Goal: Task Accomplishment & Management: Manage account settings

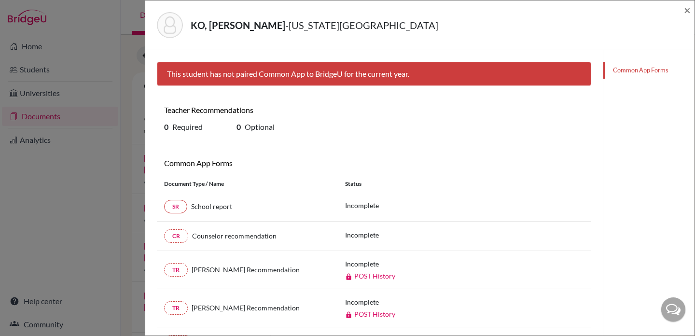
scroll to position [48, 0]
click at [688, 9] on span "×" at bounding box center [687, 10] width 7 height 14
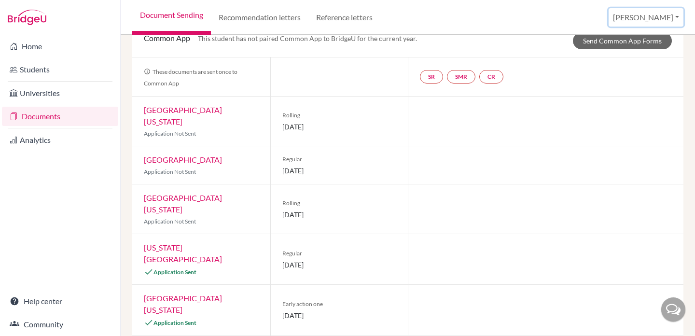
click at [675, 16] on button "[PERSON_NAME]" at bounding box center [646, 17] width 75 height 18
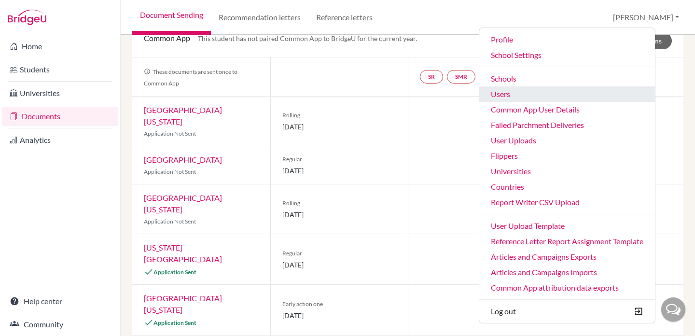
click at [560, 97] on link "Users" at bounding box center [567, 93] width 176 height 15
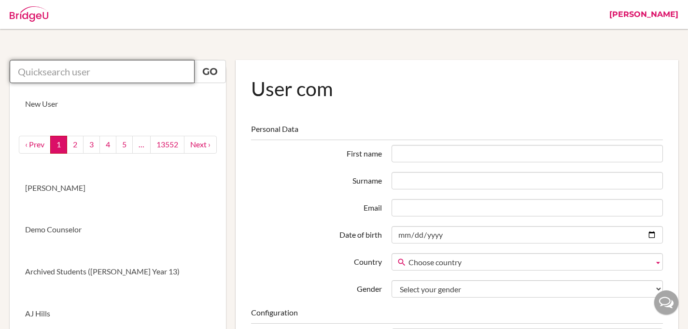
click at [114, 69] on input "text" at bounding box center [102, 71] width 185 height 23
paste input "26davidc@ecak12.com"
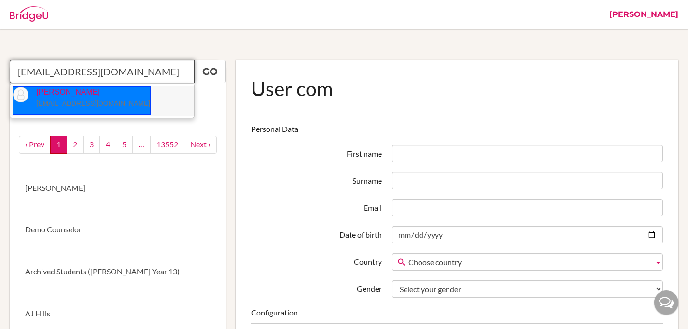
click at [48, 100] on small "26davidc@ecak12.com" at bounding box center [93, 103] width 114 height 8
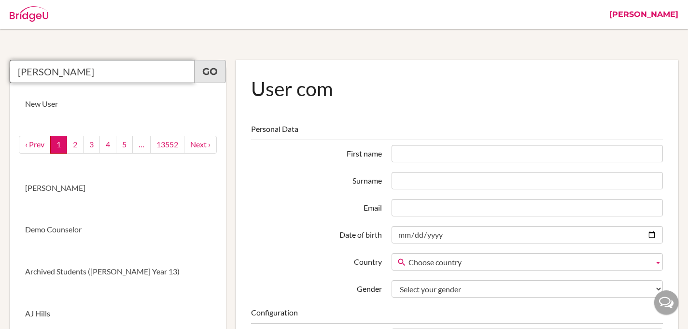
type input "David Cardenas"
drag, startPoint x: 207, startPoint y: 75, endPoint x: 219, endPoint y: 78, distance: 12.1
click at [207, 75] on link "Go" at bounding box center [210, 71] width 32 height 23
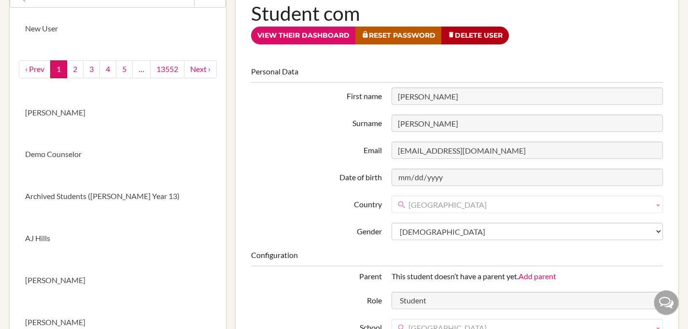
scroll to position [71, 0]
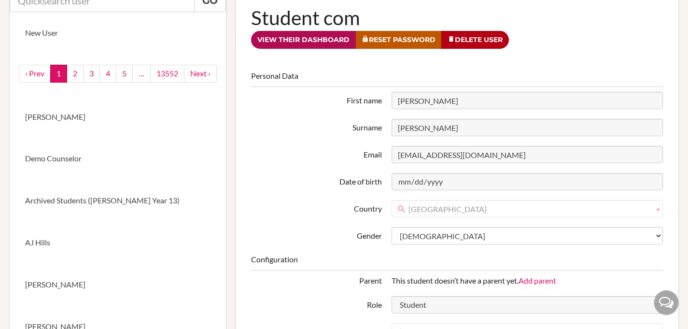
click at [323, 38] on link "View their dashboard" at bounding box center [303, 40] width 105 height 18
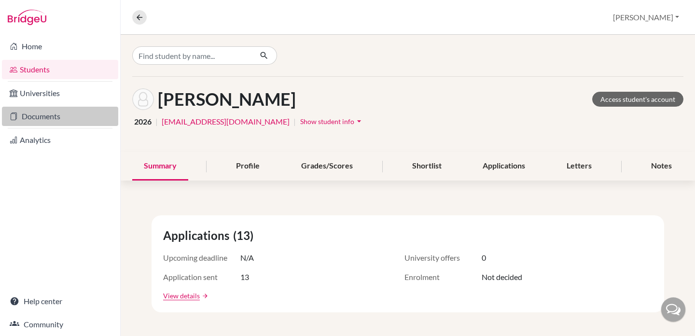
click at [48, 120] on link "Documents" at bounding box center [60, 116] width 116 height 19
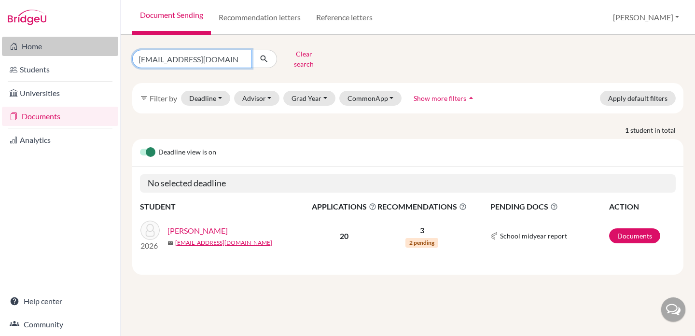
drag, startPoint x: 210, startPoint y: 56, endPoint x: 116, endPoint y: 54, distance: 93.7
click at [116, 54] on div "Home Students Universities Documents Analytics Help center Community Document S…" at bounding box center [347, 168] width 695 height 336
paste input "davidc"
type input "26davidc@ecak12.com"
click button "submit" at bounding box center [265, 59] width 26 height 18
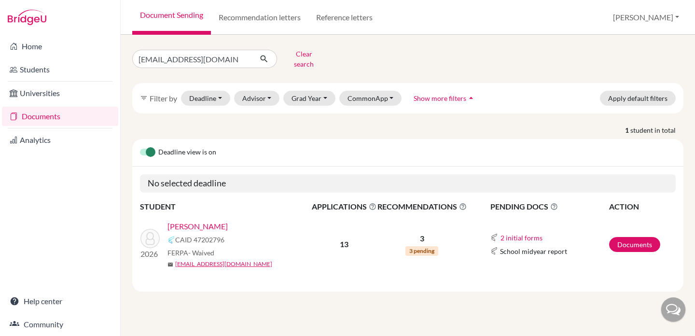
click at [209, 221] on link "[PERSON_NAME]" at bounding box center [198, 227] width 60 height 12
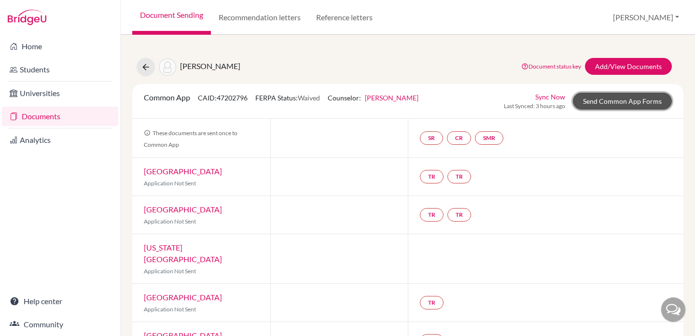
click at [610, 99] on link "Send Common App Forms" at bounding box center [622, 101] width 99 height 17
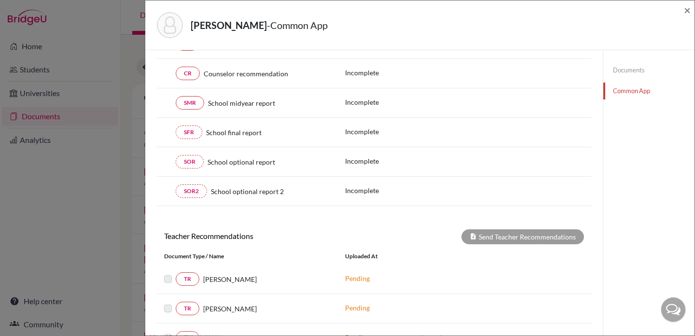
scroll to position [273, 0]
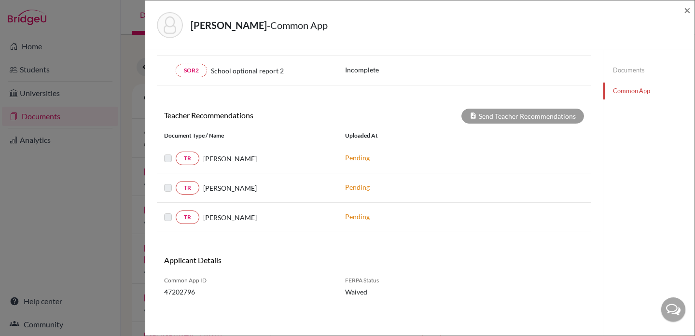
click at [623, 71] on link "Documents" at bounding box center [649, 70] width 91 height 17
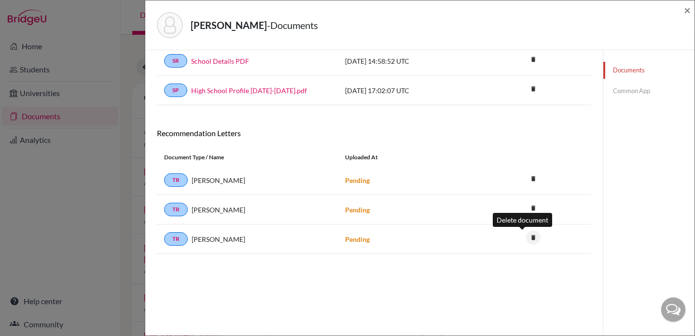
click at [526, 239] on icon "delete" at bounding box center [533, 237] width 14 height 14
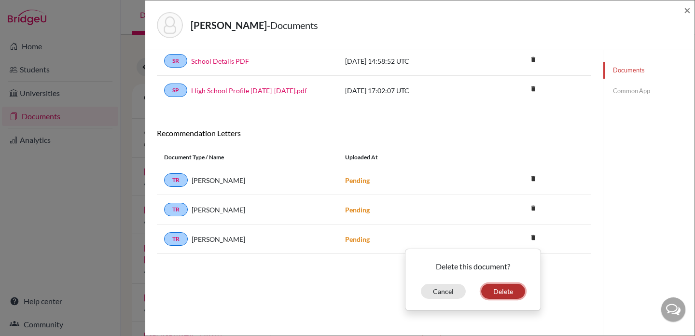
click at [495, 295] on button "Delete" at bounding box center [503, 291] width 44 height 15
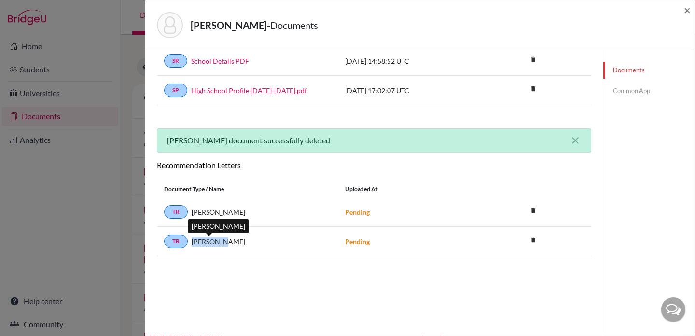
drag, startPoint x: 233, startPoint y: 243, endPoint x: 193, endPoint y: 242, distance: 40.1
click at [193, 242] on div "[PERSON_NAME]" at bounding box center [259, 242] width 143 height 10
copy span "[PERSON_NAME]"
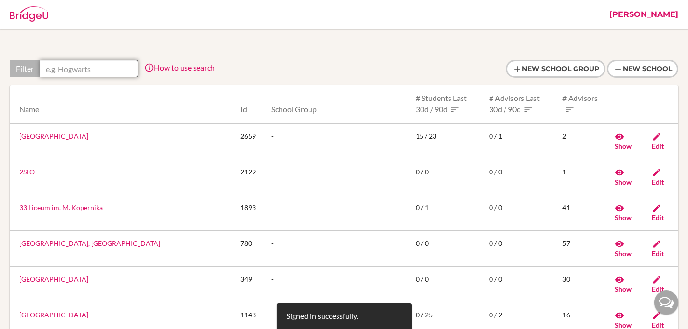
click at [94, 71] on input "text" at bounding box center [89, 68] width 98 height 17
paste input "Instituto [PERSON_NAME]"
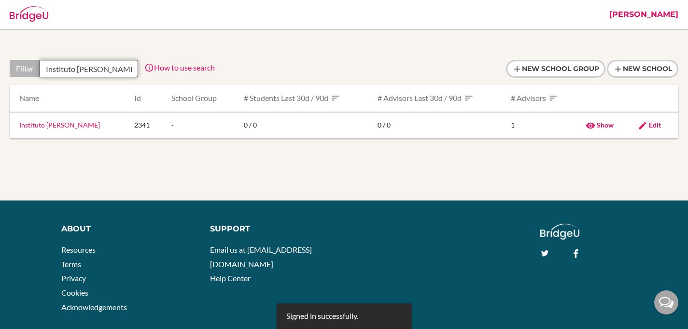
scroll to position [0, 3]
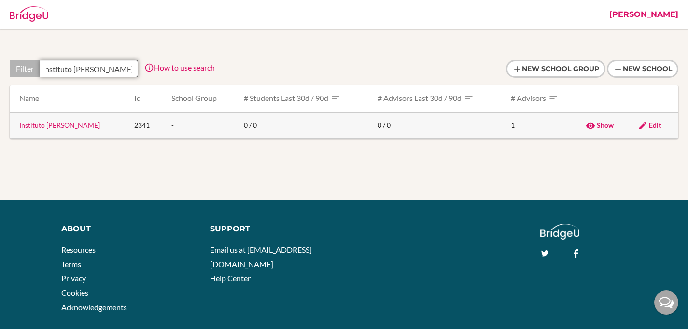
type input "Instituto [PERSON_NAME]"
click at [65, 127] on link "Instituto [PERSON_NAME]" at bounding box center [59, 125] width 81 height 8
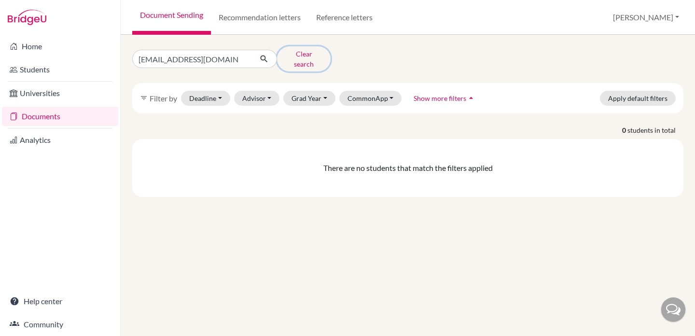
click at [306, 56] on button "Clear search" at bounding box center [304, 58] width 54 height 25
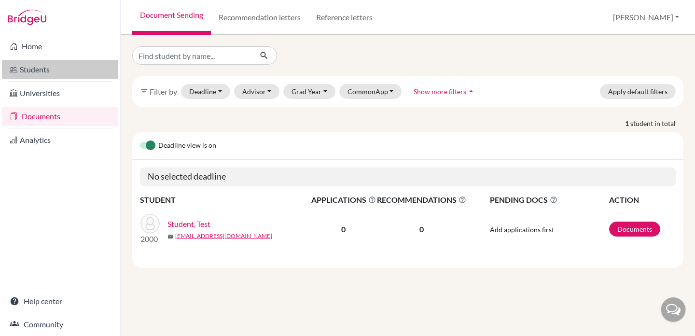
click at [34, 70] on link "Students" at bounding box center [60, 69] width 116 height 19
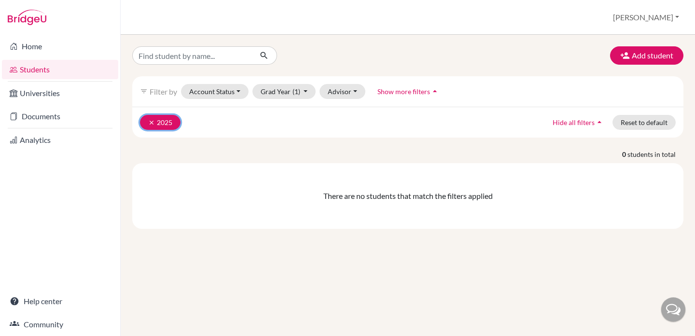
click at [151, 122] on icon "clear" at bounding box center [151, 122] width 7 height 7
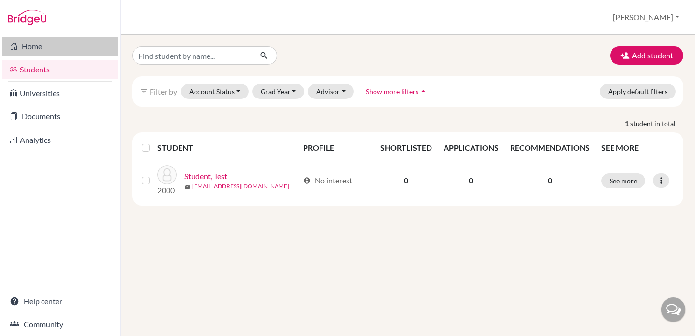
click at [42, 47] on link "Home" at bounding box center [60, 46] width 116 height 19
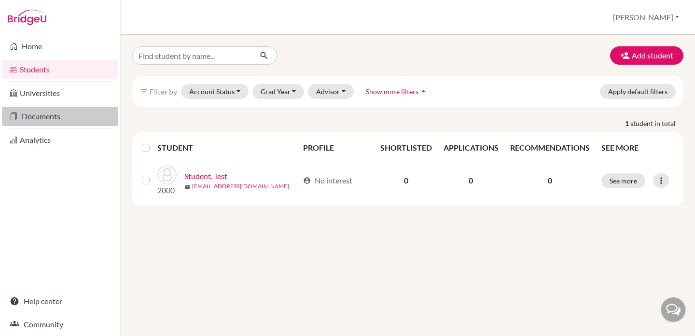
click at [70, 117] on link "Documents" at bounding box center [60, 116] width 116 height 19
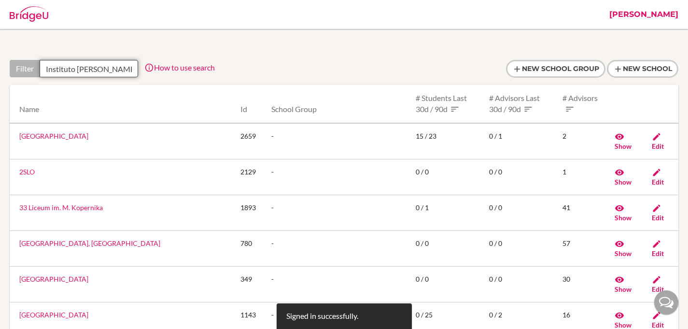
click at [102, 68] on input "Instituto [PERSON_NAME]" at bounding box center [89, 68] width 98 height 17
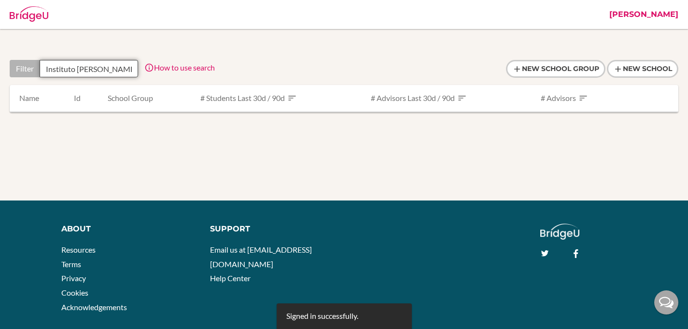
type input "Instituto [PERSON_NAME]"
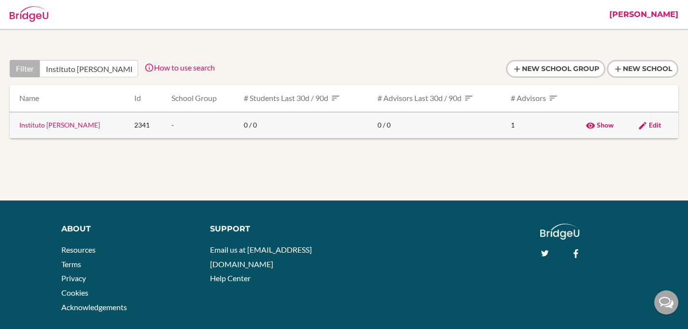
click at [648, 126] on link "Edit" at bounding box center [649, 125] width 23 height 8
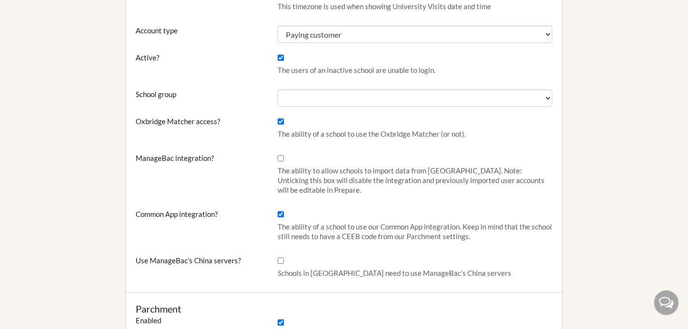
scroll to position [332, 0]
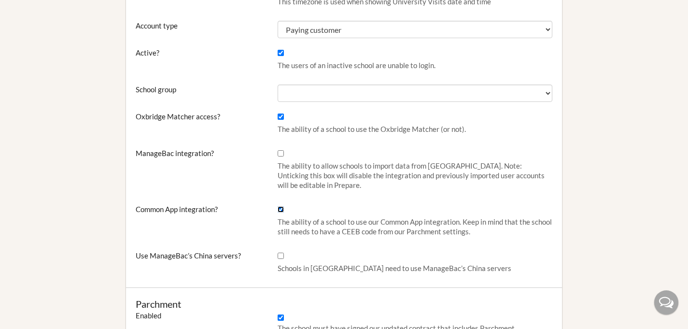
click at [280, 208] on input "Common App integration?" at bounding box center [281, 209] width 6 height 6
checkbox input "false"
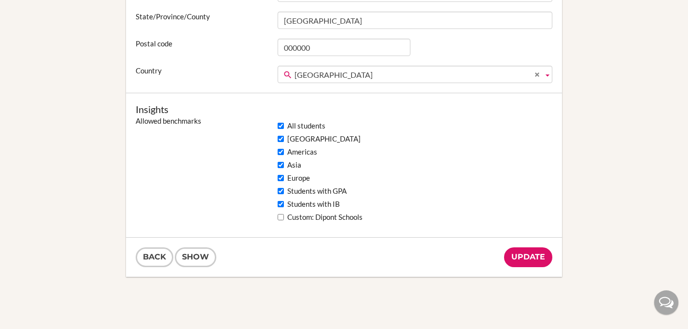
scroll to position [772, 0]
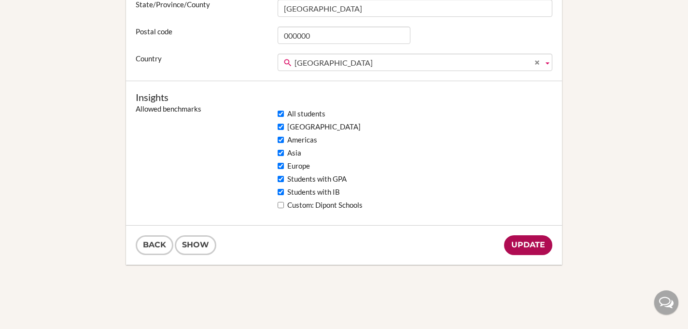
click at [526, 246] on input "Update" at bounding box center [528, 245] width 48 height 20
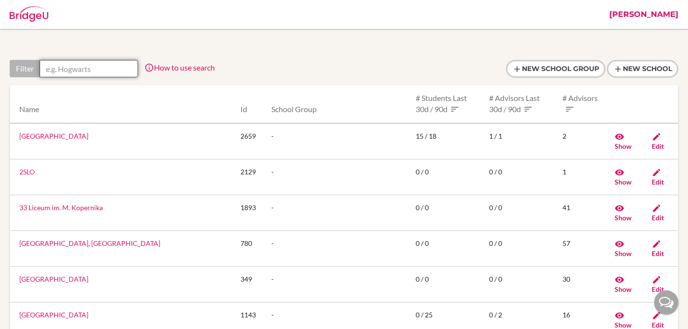
click at [95, 70] on input "text" at bounding box center [89, 68] width 98 height 17
paste input "[EMAIL_ADDRESS][DOMAIN_NAME]"
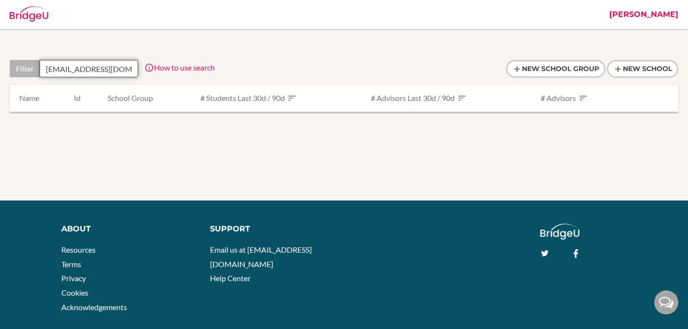
scroll to position [0, 6]
type input "[EMAIL_ADDRESS][DOMAIN_NAME]"
click at [655, 17] on link "[PERSON_NAME]" at bounding box center [644, 14] width 79 height 29
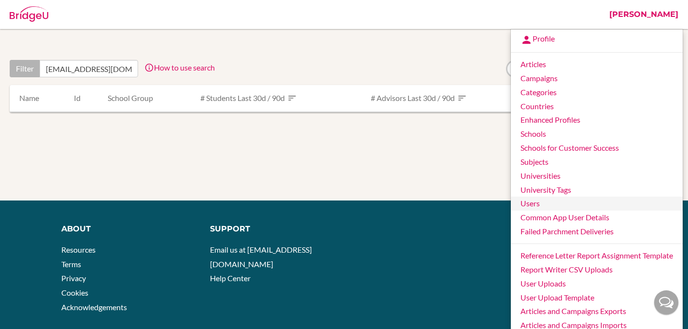
click at [534, 207] on link "Users" at bounding box center [597, 204] width 172 height 14
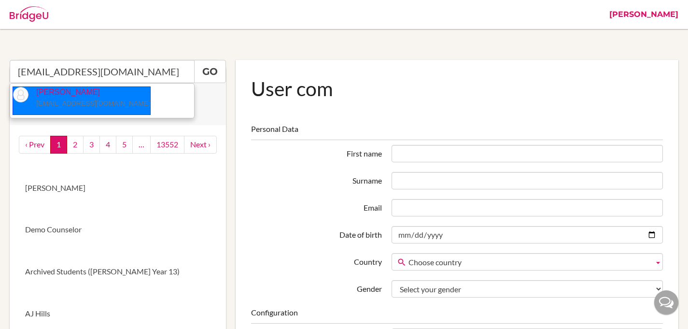
click at [62, 94] on p "[PERSON_NAME] [EMAIL_ADDRESS][DOMAIN_NAME]" at bounding box center [89, 98] width 122 height 22
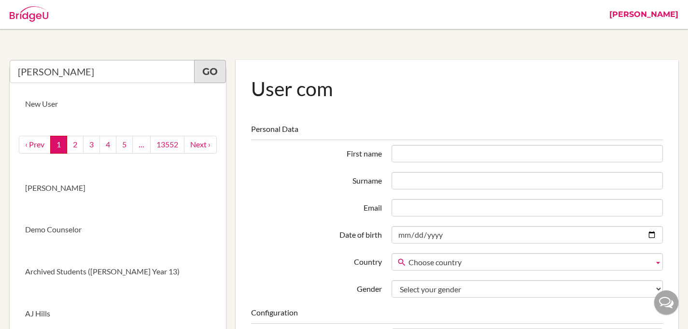
type input "[PERSON_NAME]"
click at [211, 68] on link "Go" at bounding box center [210, 71] width 32 height 23
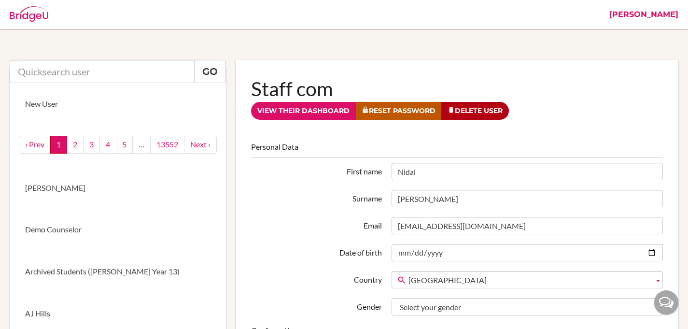
click at [278, 110] on link "View their dashboard" at bounding box center [303, 111] width 105 height 18
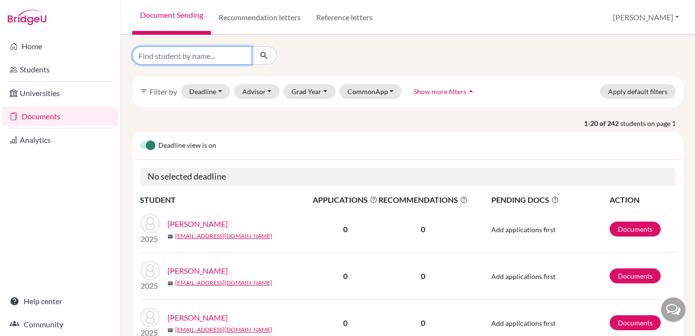
click at [182, 56] on input "Find student by name..." at bounding box center [192, 55] width 120 height 18
paste input "[PERSON_NAME]"
type input "[PERSON_NAME]"
click at [266, 55] on icon "submit" at bounding box center [264, 56] width 10 height 10
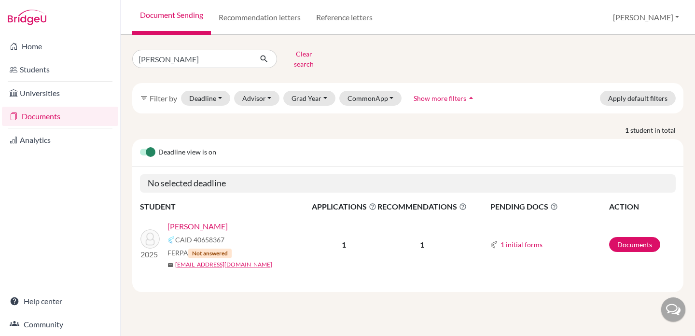
click at [193, 221] on link "[PERSON_NAME]" at bounding box center [198, 227] width 60 height 12
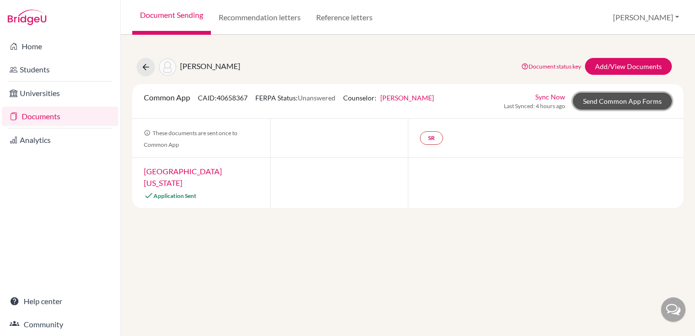
click at [609, 97] on link "Send Common App Forms" at bounding box center [622, 101] width 99 height 17
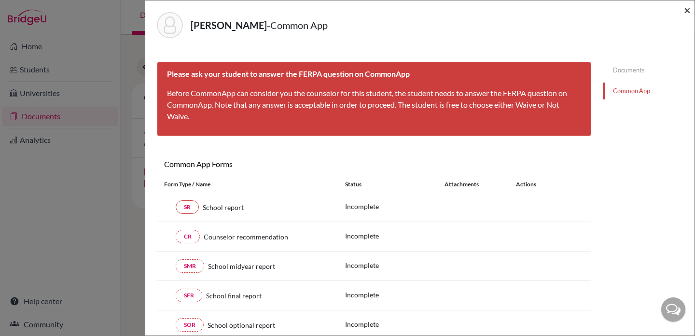
click at [688, 13] on span "×" at bounding box center [687, 10] width 7 height 14
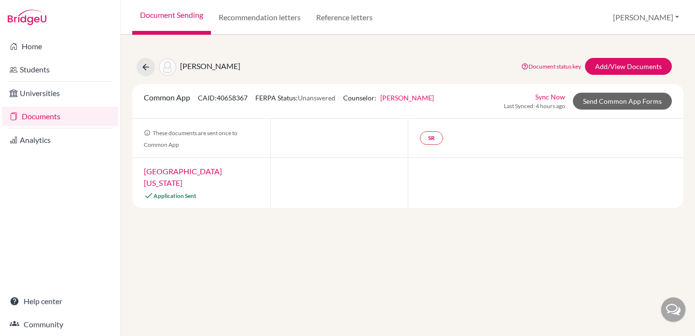
click at [180, 170] on link "[GEOGRAPHIC_DATA][US_STATE]" at bounding box center [183, 177] width 78 height 21
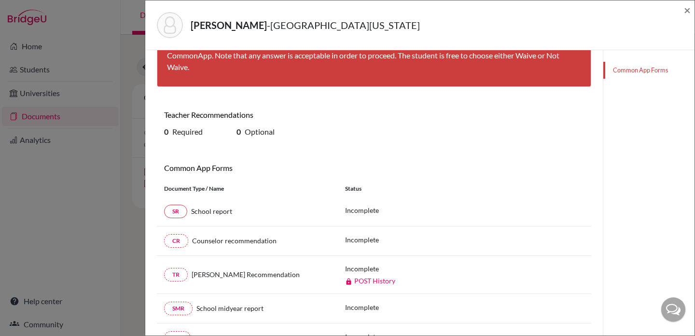
scroll to position [160, 0]
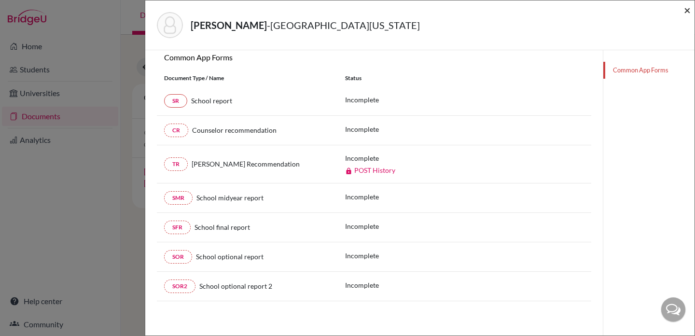
click at [686, 9] on span "×" at bounding box center [687, 10] width 7 height 14
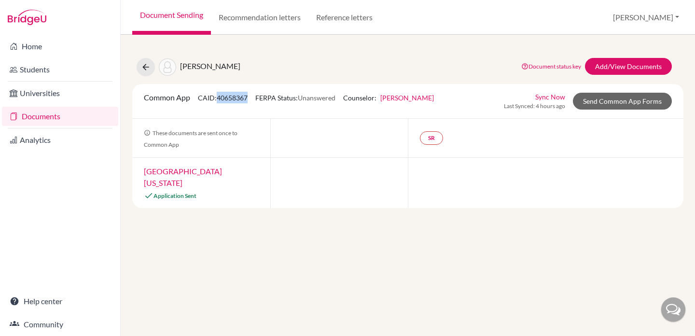
drag, startPoint x: 220, startPoint y: 96, endPoint x: 249, endPoint y: 93, distance: 29.6
click at [248, 94] on span "CAID: 40658367" at bounding box center [223, 98] width 50 height 8
click at [267, 259] on div "Aker, Jennah Document status key TR Requirement. Document not uploaded yet. TR …" at bounding box center [408, 185] width 575 height 301
click at [641, 14] on button "[PERSON_NAME]" at bounding box center [646, 17] width 75 height 18
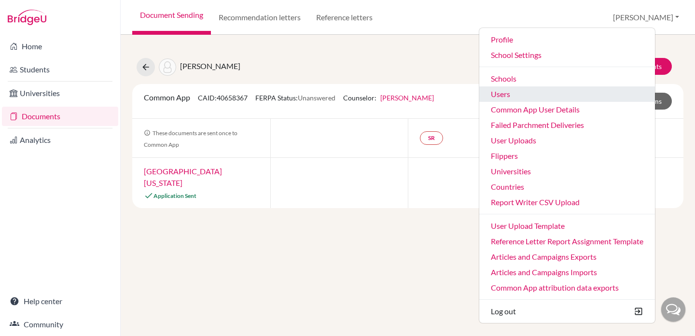
click at [576, 99] on link "Users" at bounding box center [567, 93] width 176 height 15
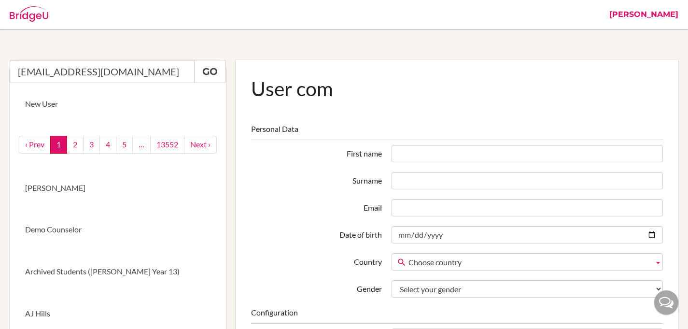
type input "[EMAIL_ADDRESS][DOMAIN_NAME]"
